Goal: Ask a question

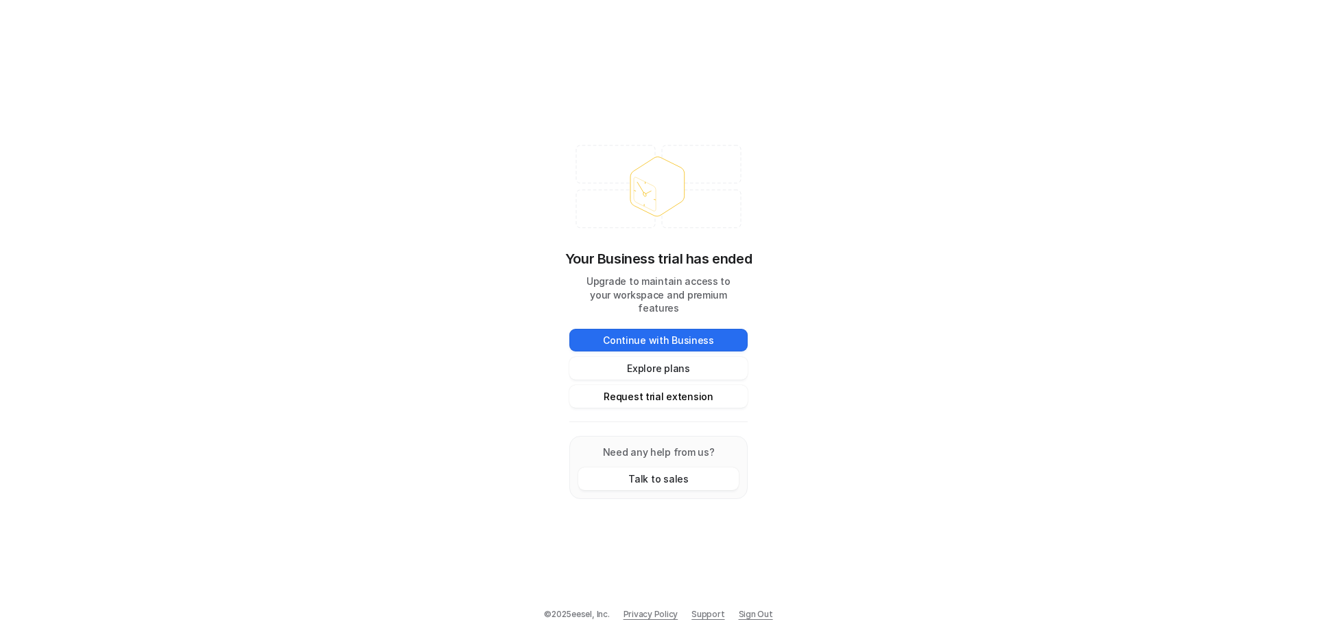
click at [680, 392] on button "Request trial extension" at bounding box center [658, 396] width 178 height 23
click at [670, 469] on button "Talk to sales" at bounding box center [658, 478] width 161 height 23
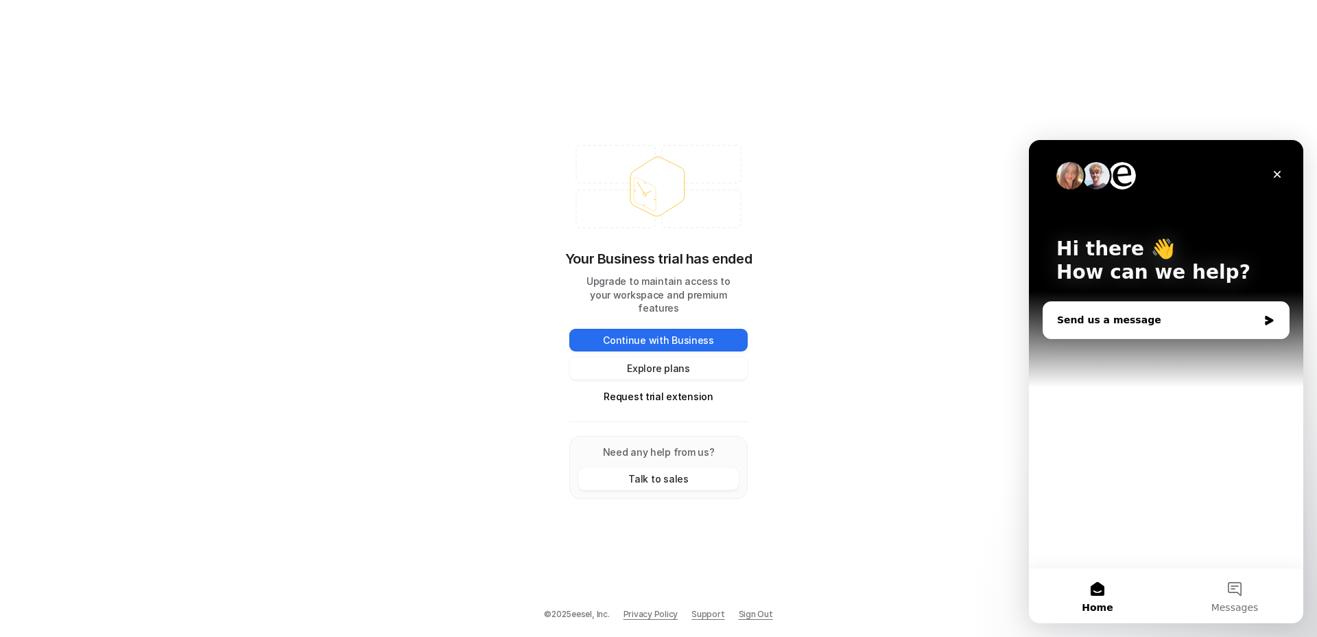
click at [1205, 305] on div "Send us a message" at bounding box center [1166, 320] width 246 height 36
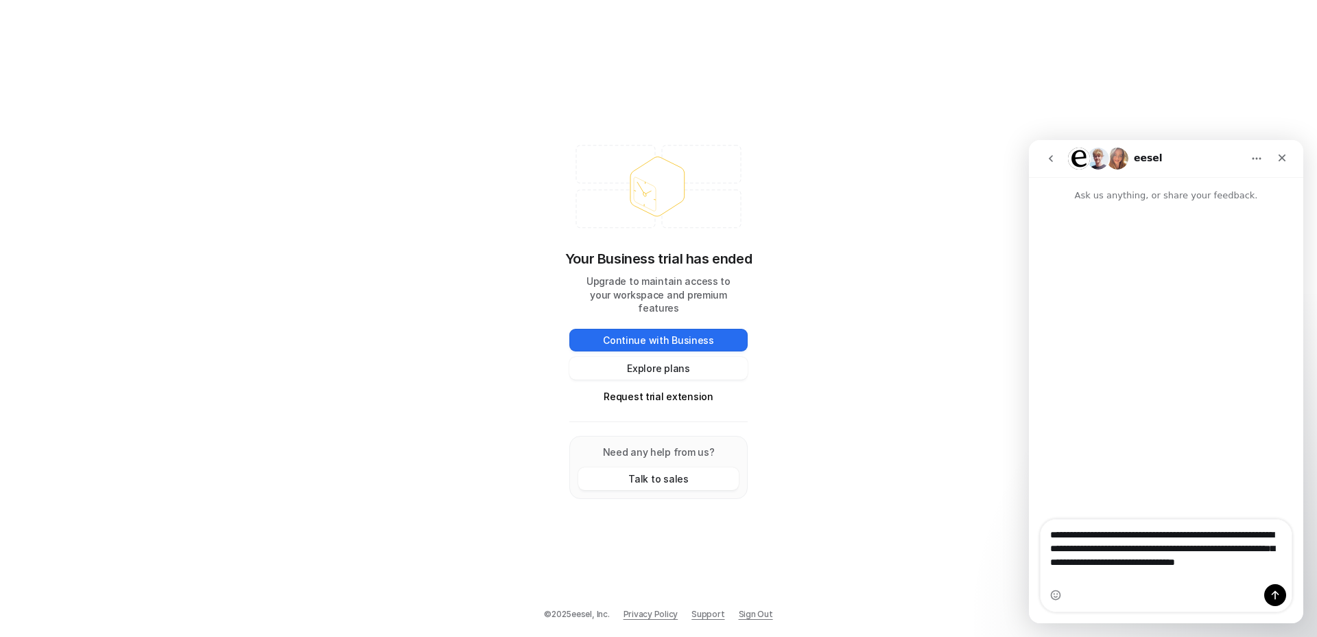
type textarea "**********"
